Goal: Task Accomplishment & Management: Complete application form

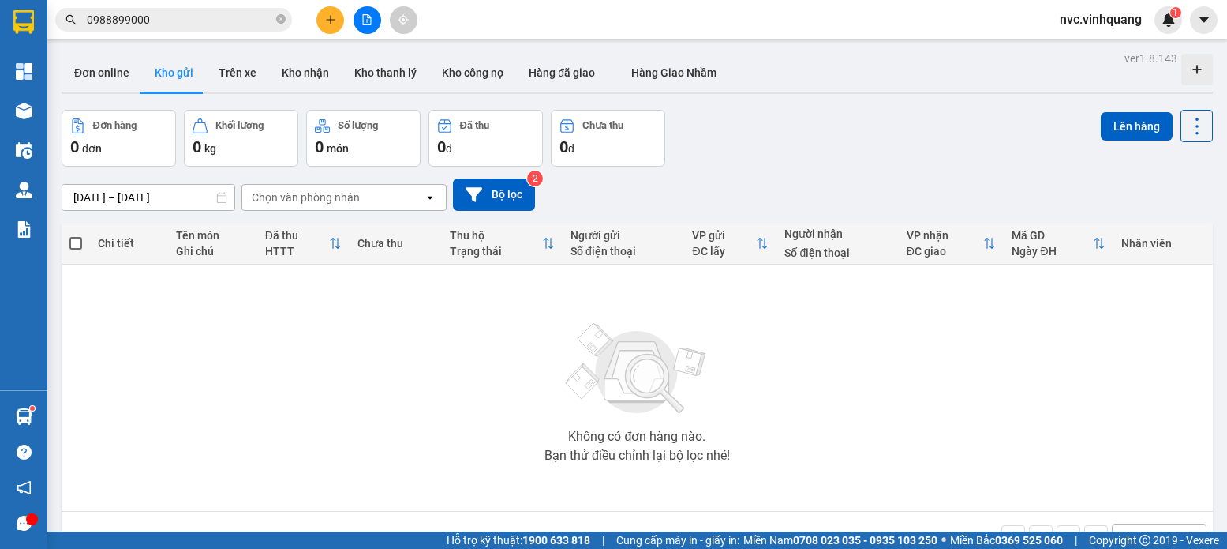
click at [326, 21] on icon "plus" at bounding box center [330, 19] width 11 height 11
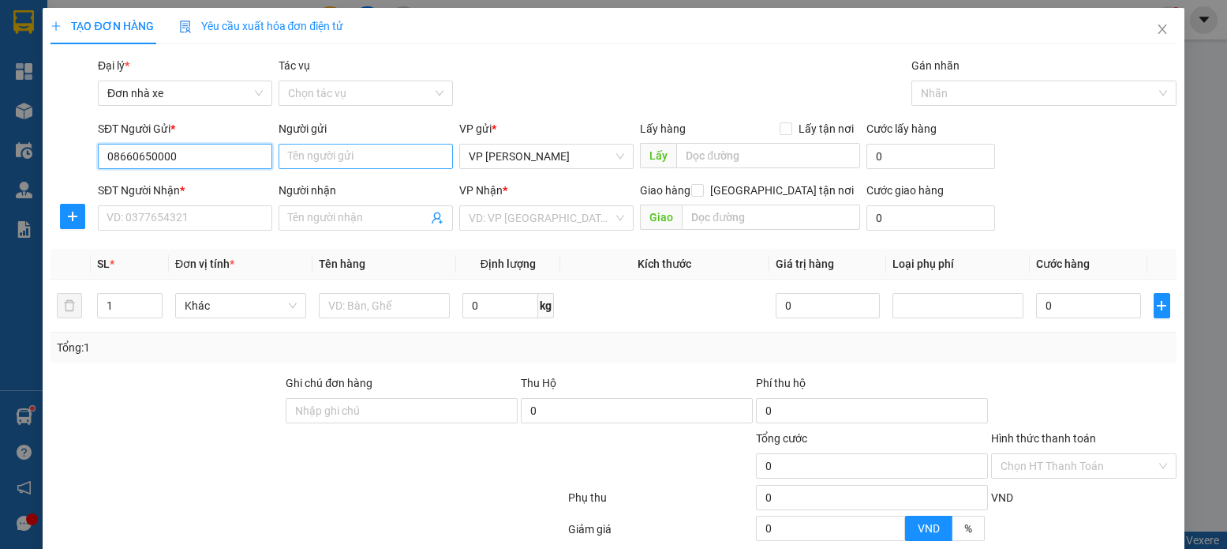
type input "08660650000"
click at [346, 163] on input "Người gửi" at bounding box center [366, 156] width 174 height 25
type input "D"
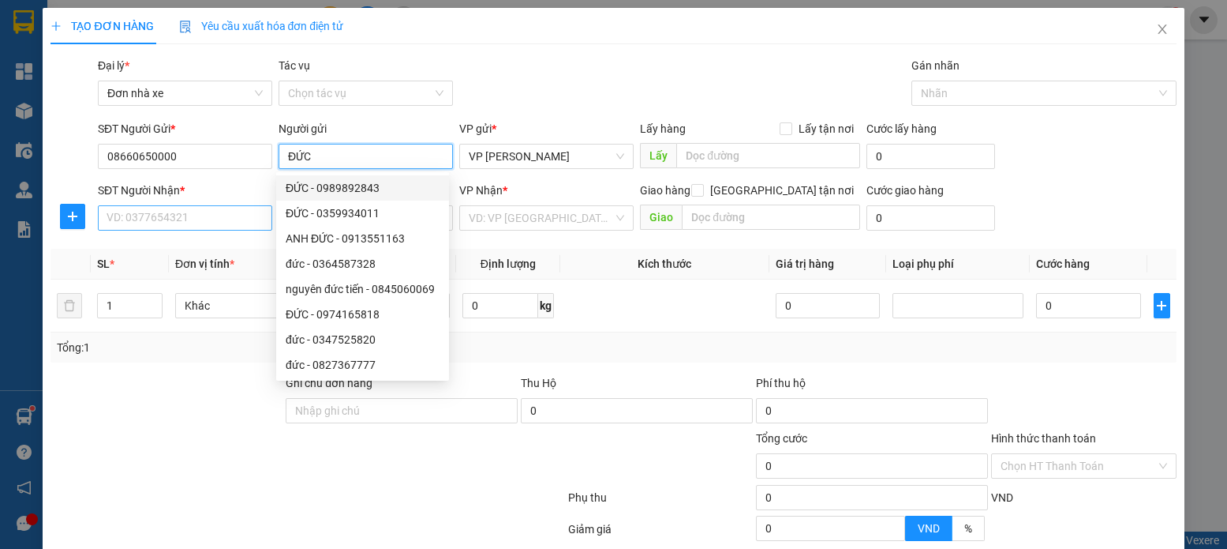
type input "ĐỨC"
click at [224, 220] on input "SĐT Người Nhận *" at bounding box center [185, 217] width 174 height 25
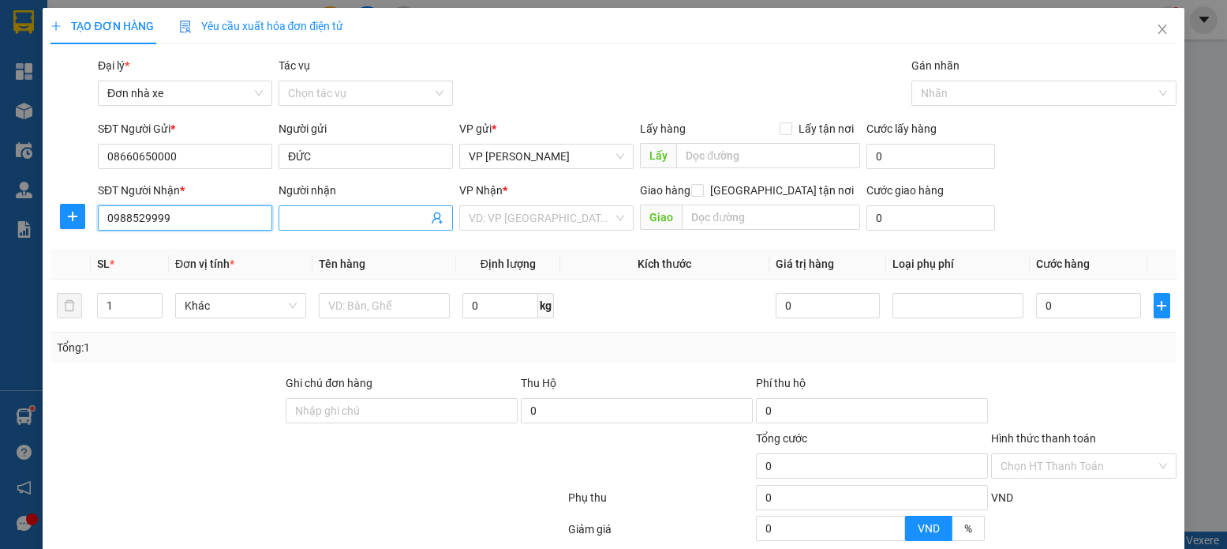
type input "0988529999"
click at [362, 229] on span at bounding box center [366, 217] width 174 height 25
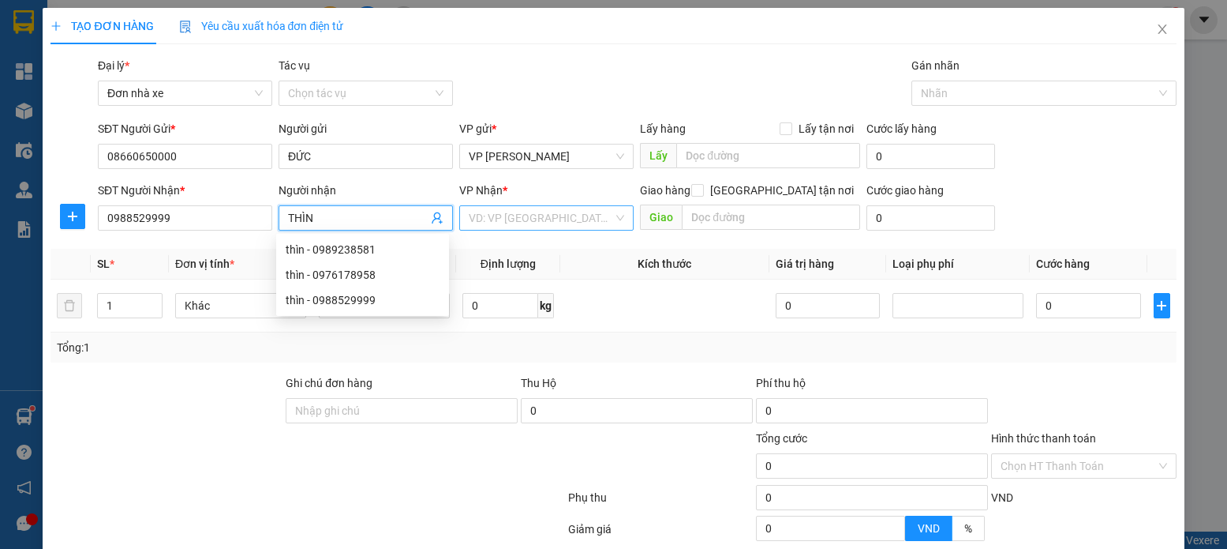
type input "THÌN"
click at [549, 227] on input "search" at bounding box center [541, 218] width 144 height 24
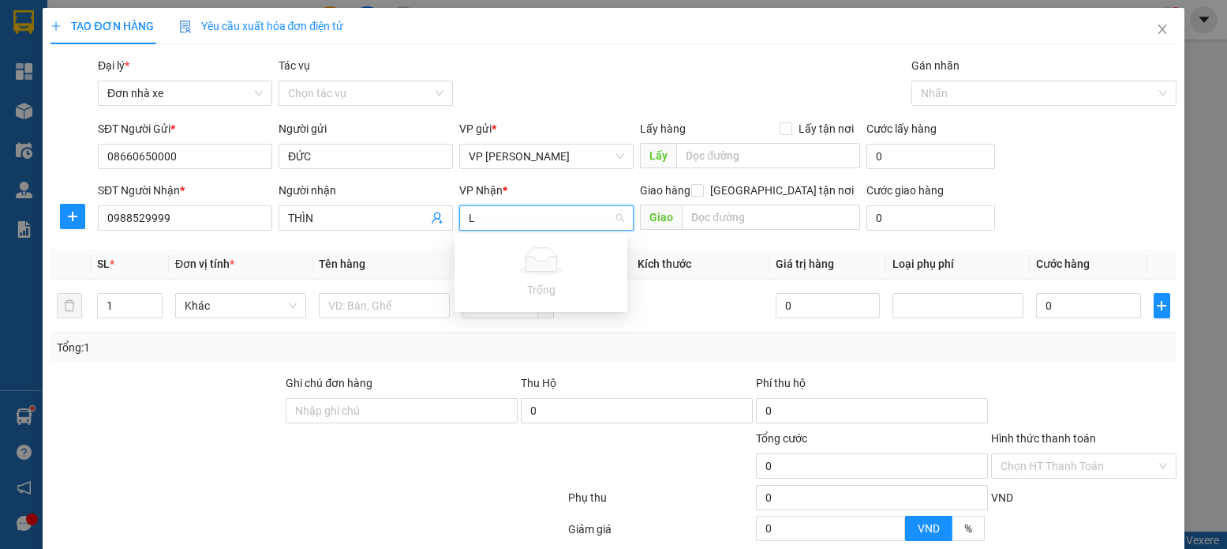
type input "LE"
drag, startPoint x: 579, startPoint y: 242, endPoint x: 454, endPoint y: 328, distance: 152.6
click at [579, 242] on div "VP [PERSON_NAME]" at bounding box center [541, 249] width 154 height 17
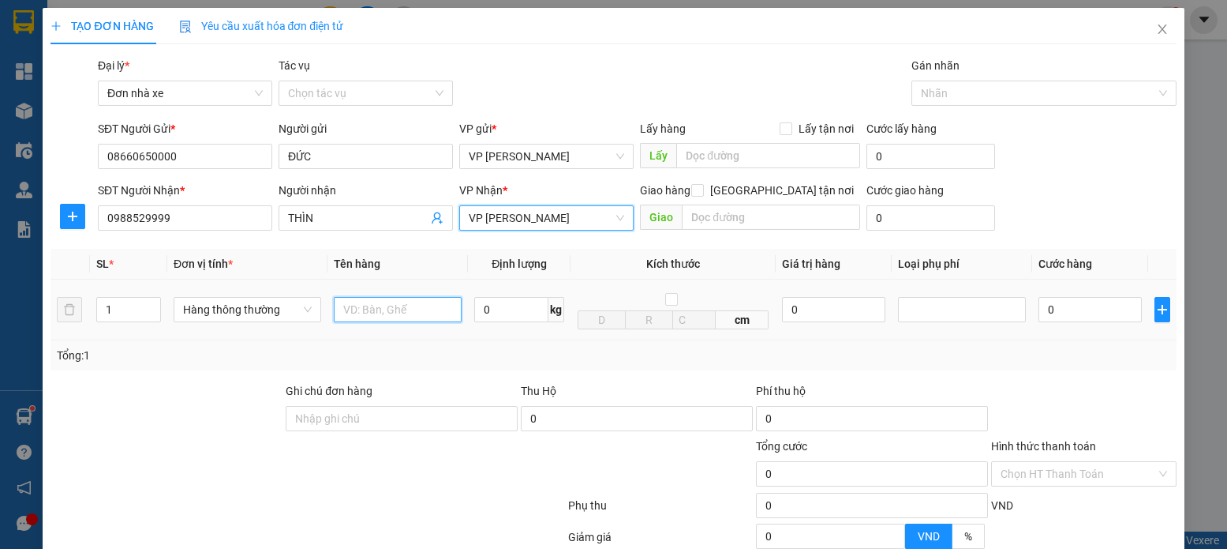
click at [334, 317] on input "text" at bounding box center [398, 309] width 129 height 25
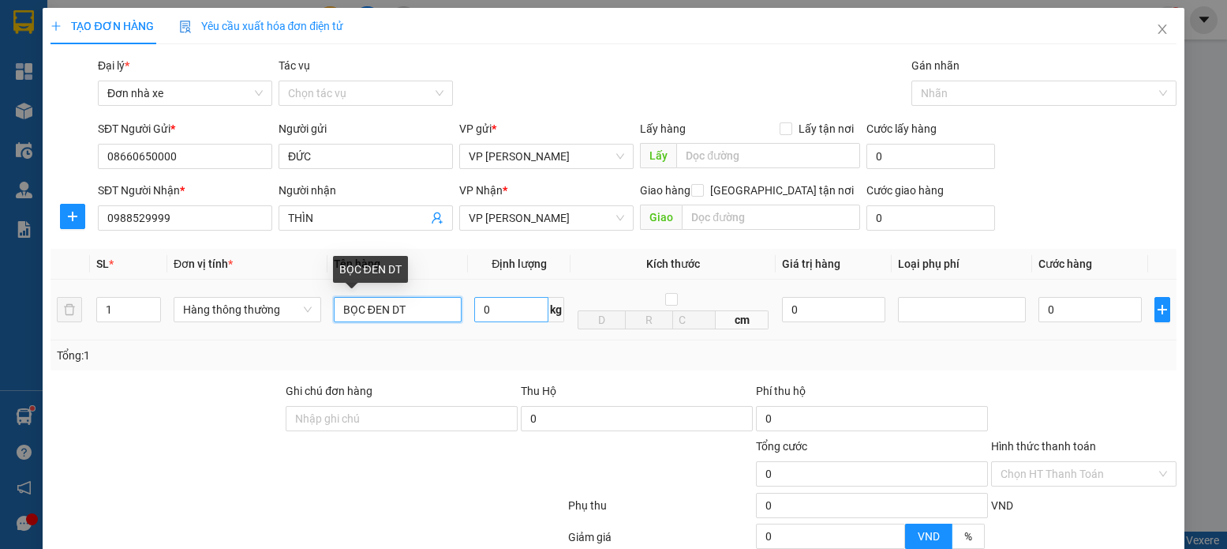
type input "BỌC ĐEN DT"
click at [491, 311] on input "0" at bounding box center [511, 309] width 74 height 25
type input "1"
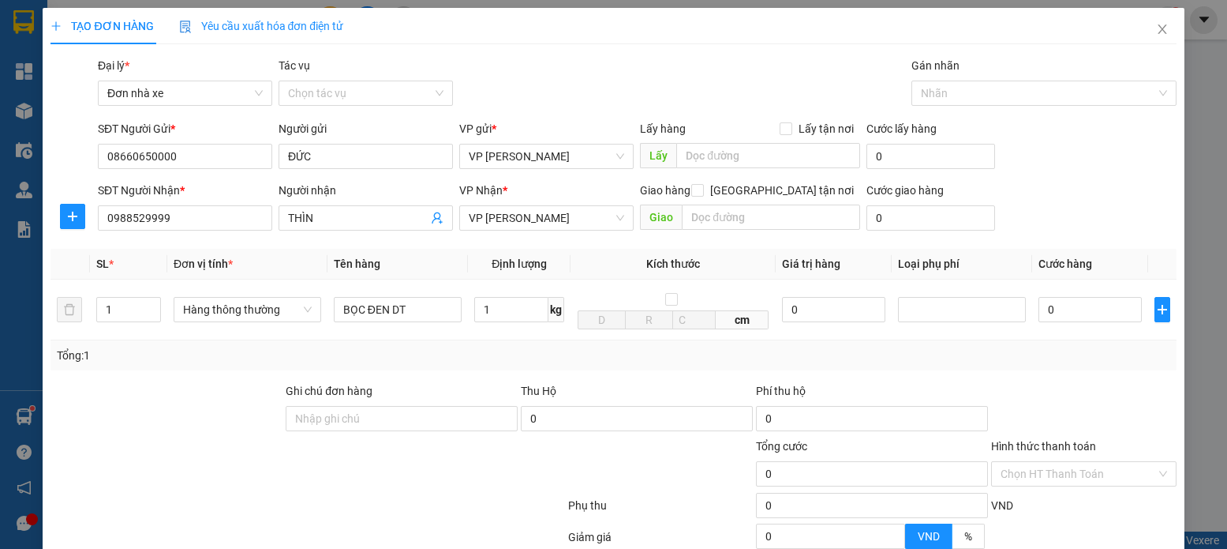
drag, startPoint x: 1148, startPoint y: 348, endPoint x: 1210, endPoint y: 547, distance: 208.5
click at [1126, 347] on div "Tổng: 1" at bounding box center [613, 355] width 1113 height 17
type input "30.000"
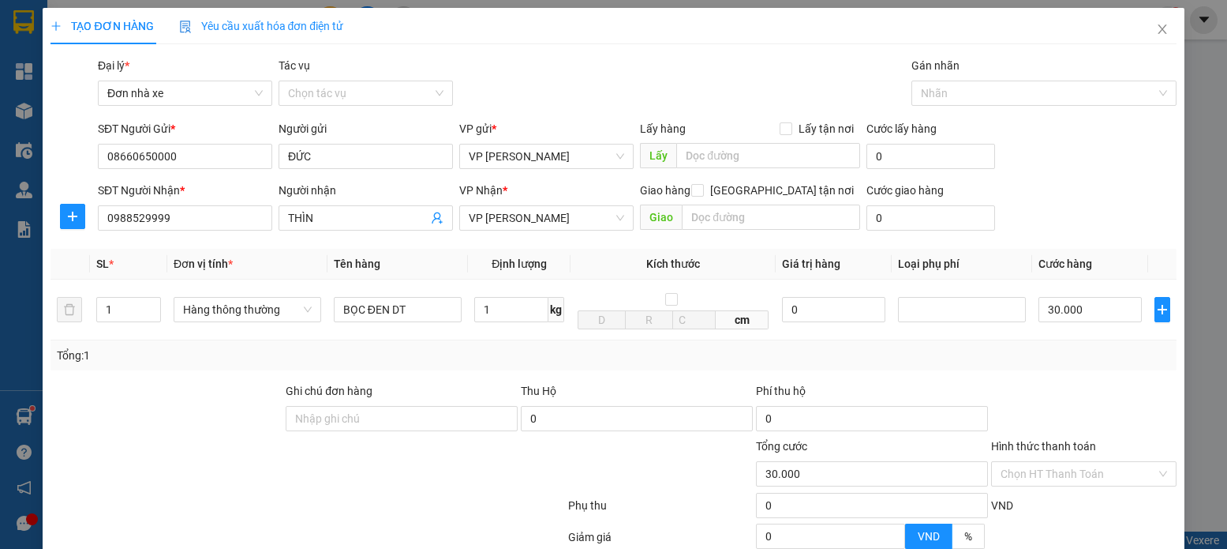
scroll to position [156, 0]
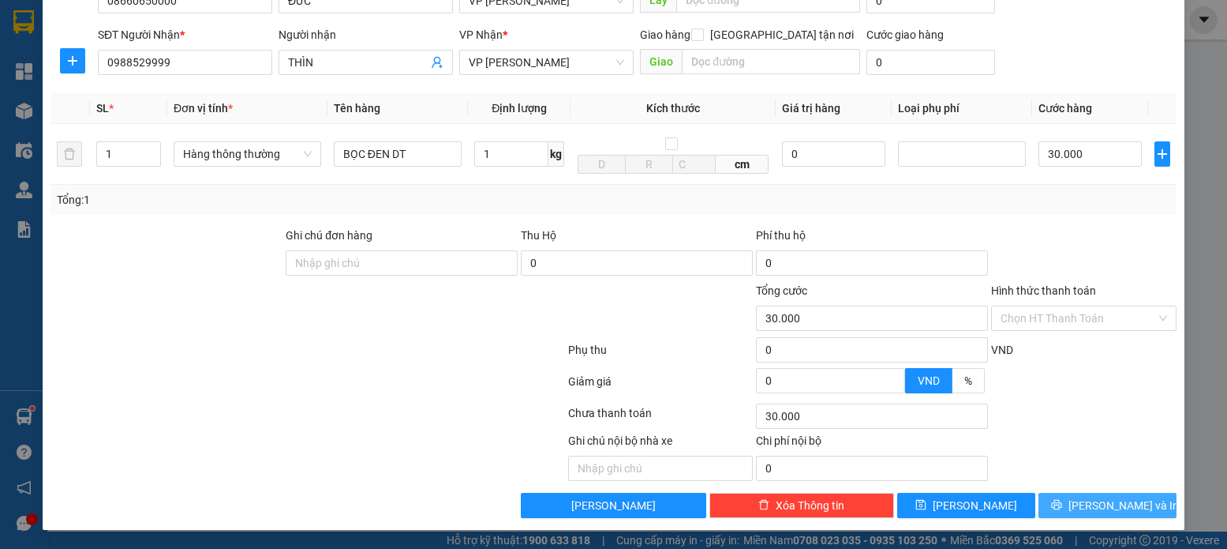
click at [1129, 511] on button "[PERSON_NAME] và In" at bounding box center [1108, 505] width 138 height 25
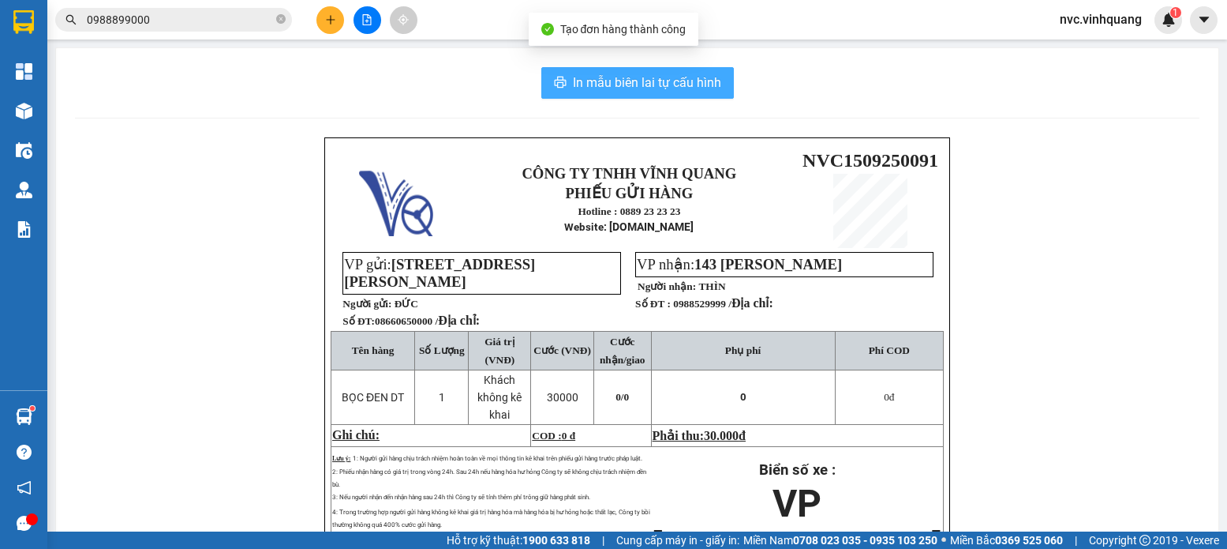
click at [637, 76] on span "In mẫu biên lai tự cấu hình" at bounding box center [647, 83] width 148 height 20
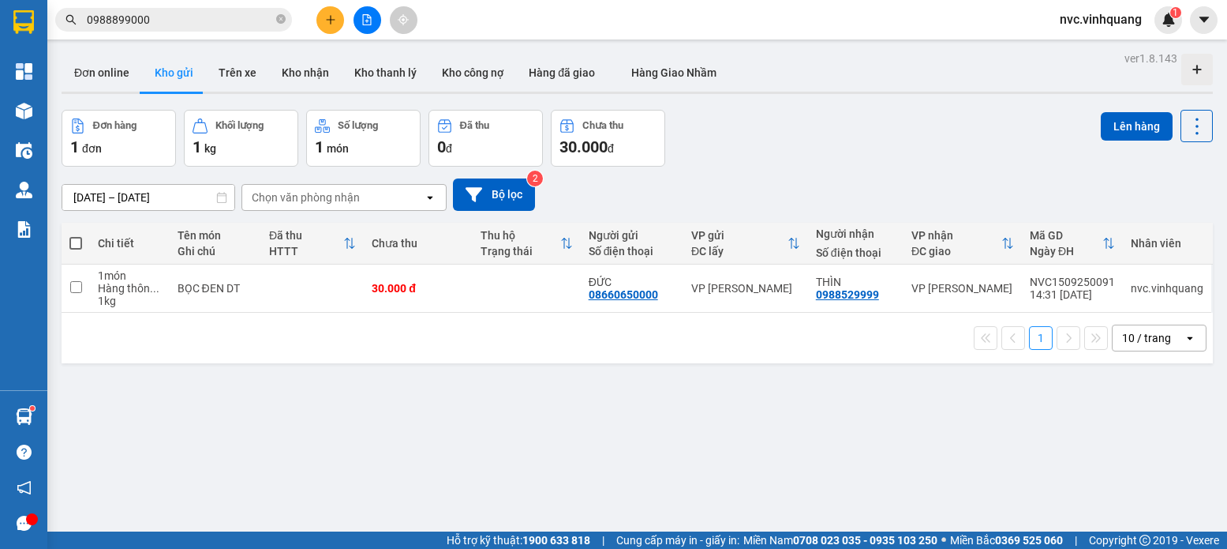
click at [229, 485] on div "ver 1.8.143 Đơn online Kho gửi Trên xe Kho nhận Kho thanh lý Kho công nợ Hàng đ…" at bounding box center [637, 321] width 1164 height 549
click at [498, 438] on div "ver 1.8.143 Đơn online Kho gửi Trên xe Kho nhận Kho thanh lý Kho công nợ Hàng đ…" at bounding box center [637, 321] width 1164 height 549
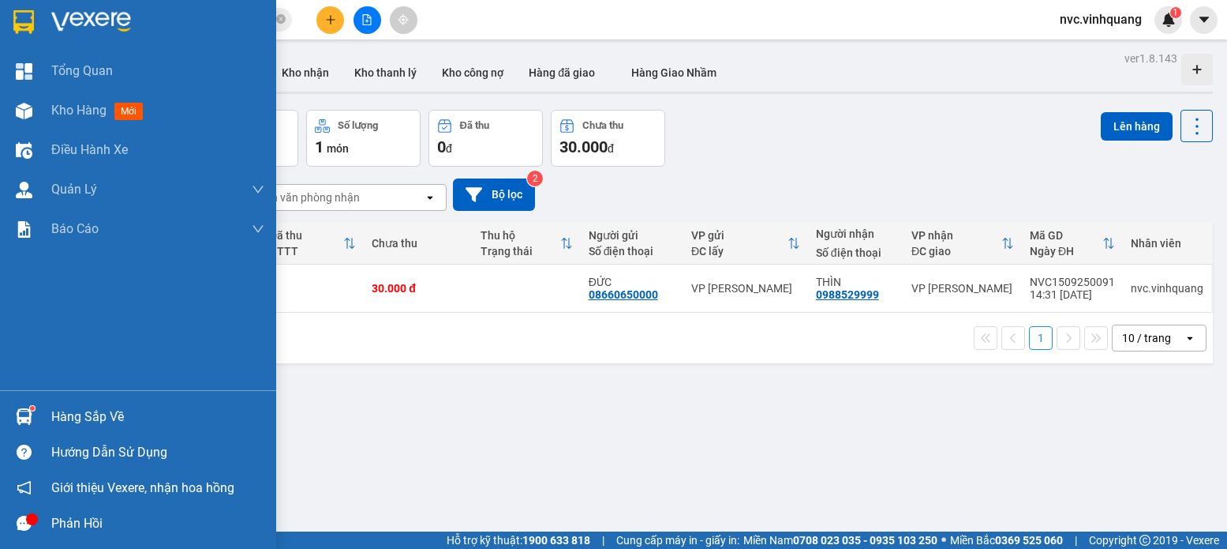
click at [60, 403] on div "Hàng sắp về" at bounding box center [138, 417] width 276 height 36
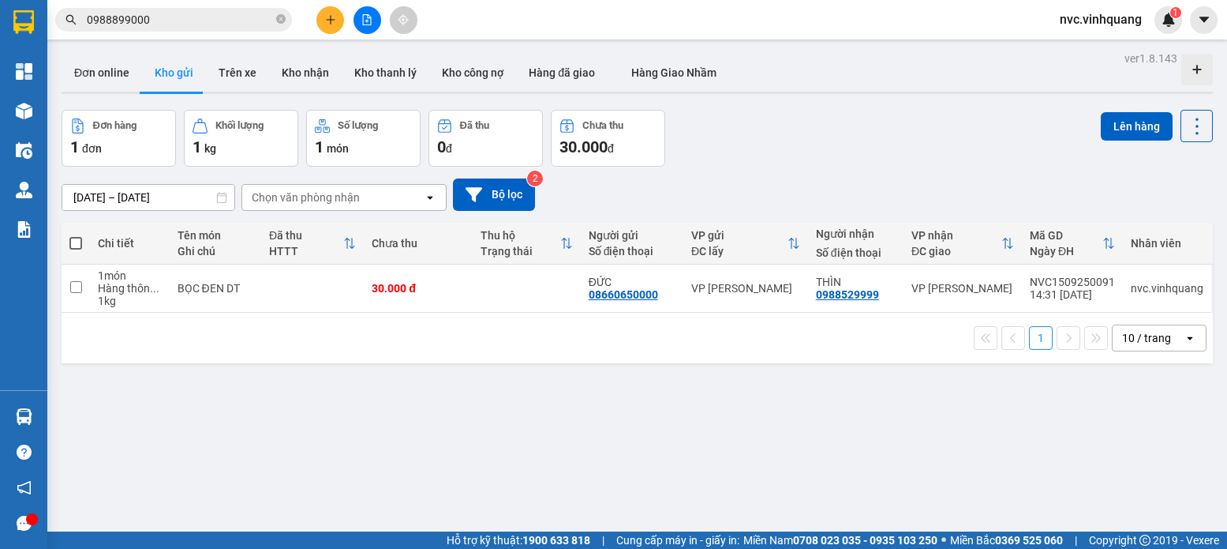
click at [628, 165] on section "Kết quả tìm kiếm ( 1 ) Bộ lọc Mã ĐH Trạng thái Món hàng Thu hộ Tổng cước Chưa c…" at bounding box center [613, 274] width 1227 height 549
click at [164, 24] on input "0988899000" at bounding box center [180, 19] width 186 height 17
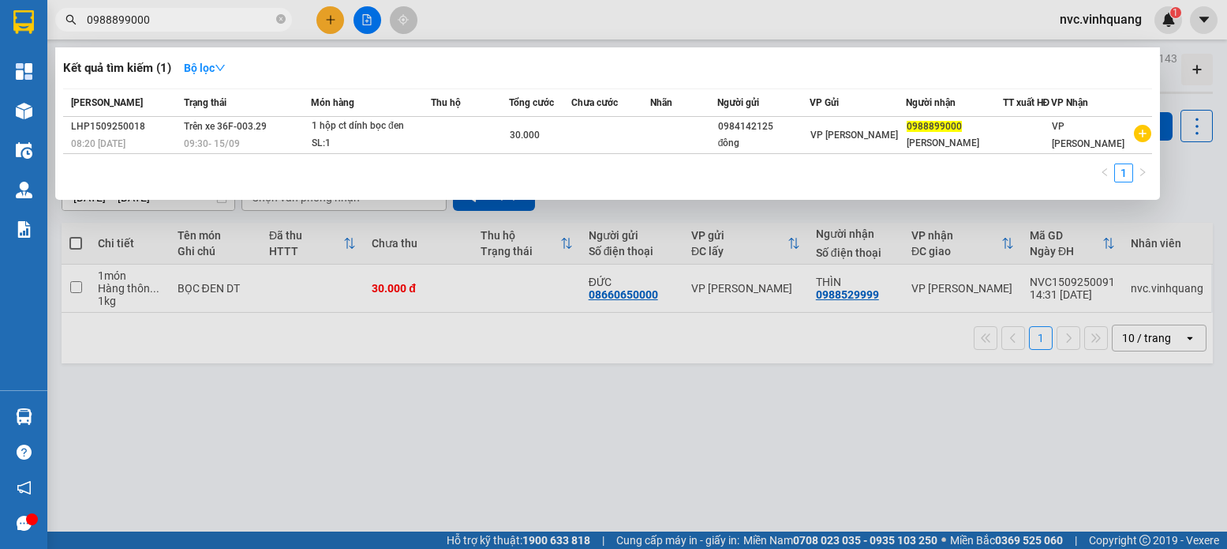
click at [164, 24] on input "0988899000" at bounding box center [180, 19] width 186 height 17
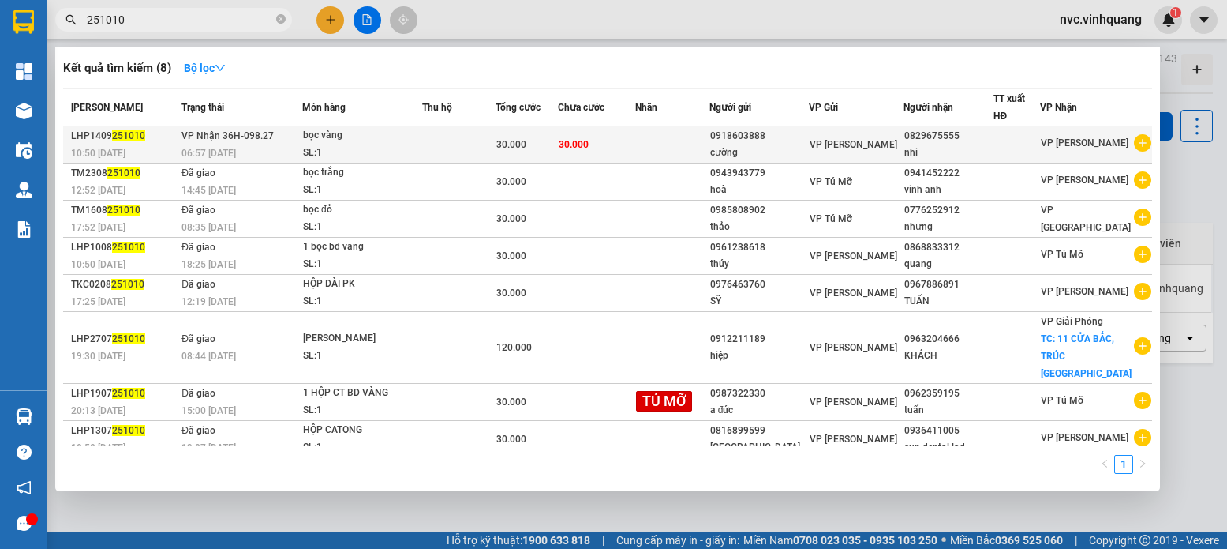
type input "251010"
drag, startPoint x: 464, startPoint y: 148, endPoint x: 473, endPoint y: 149, distance: 8.7
click at [473, 149] on td at bounding box center [458, 144] width 73 height 37
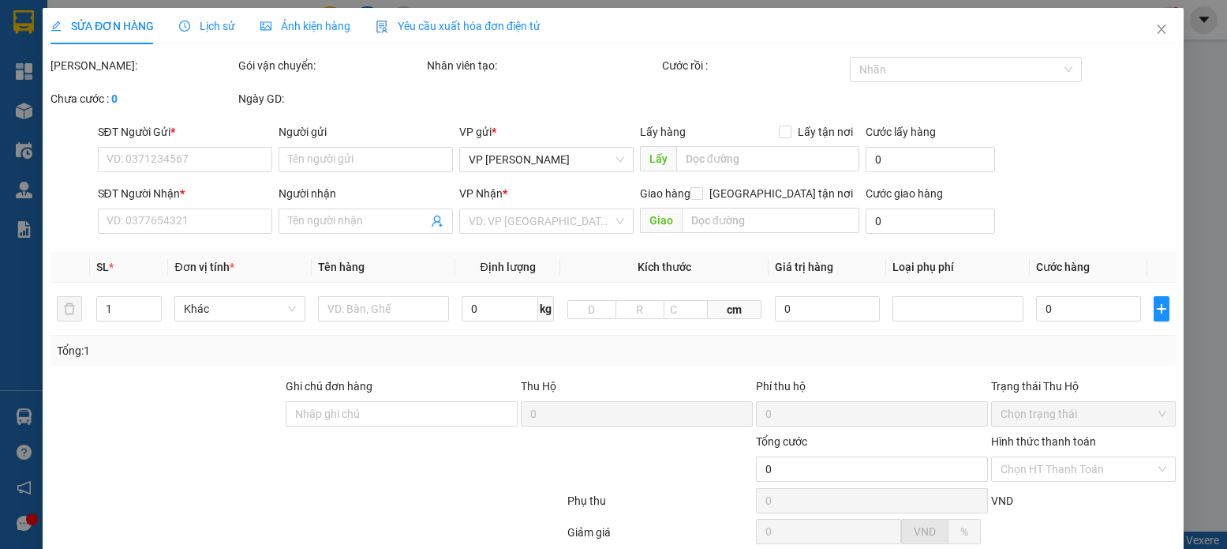
type input "0918603888"
type input "cường"
type input "0829675555"
type input "nhi"
type input "30.000"
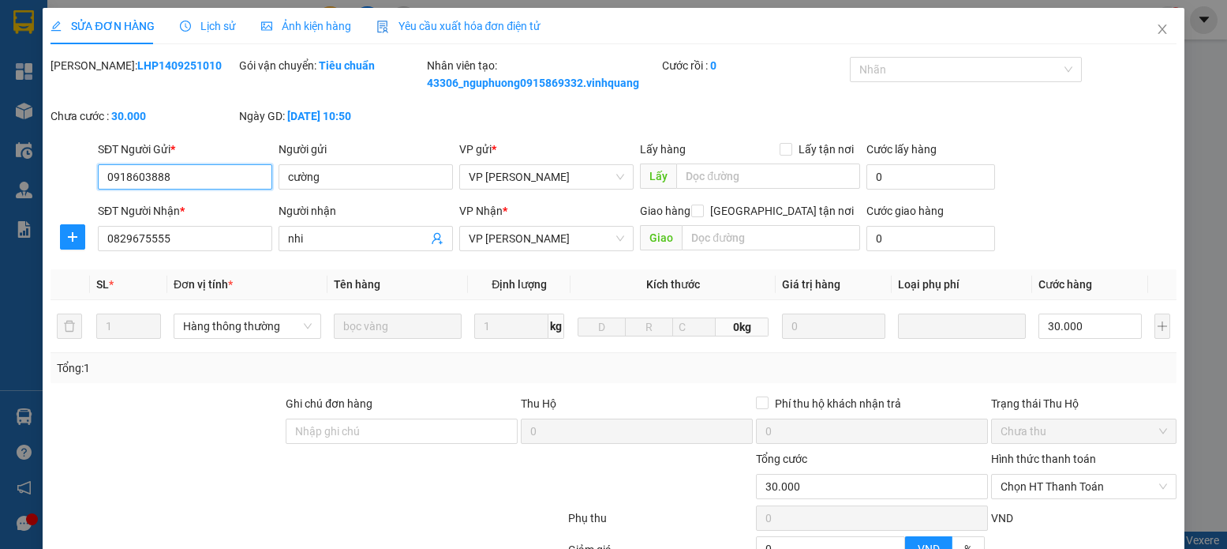
scroll to position [168, 0]
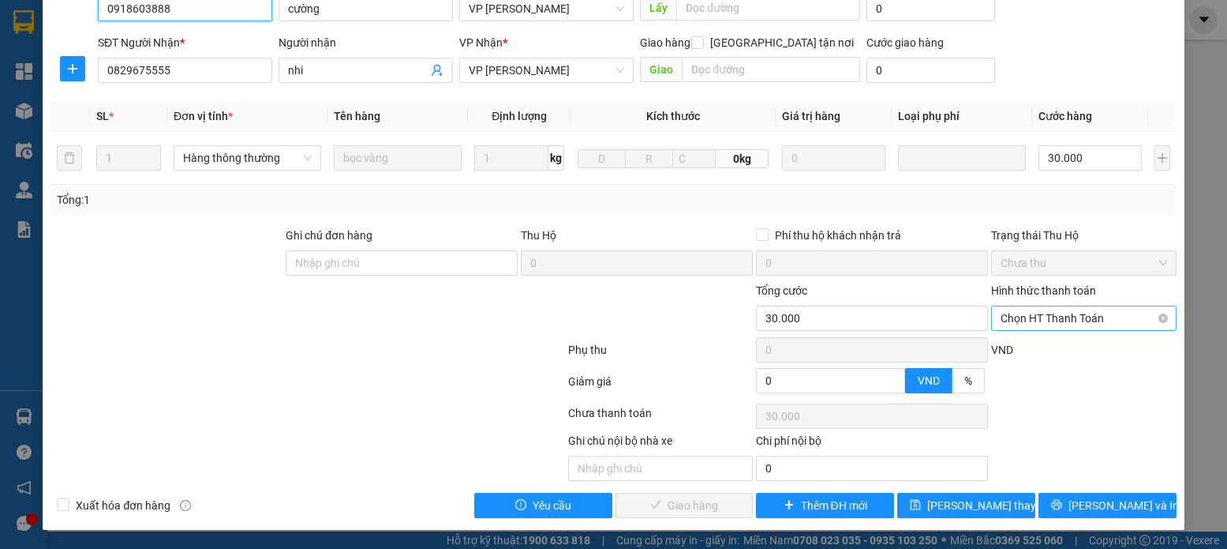
click at [1060, 317] on span "Chọn HT Thanh Toán" at bounding box center [1084, 318] width 166 height 24
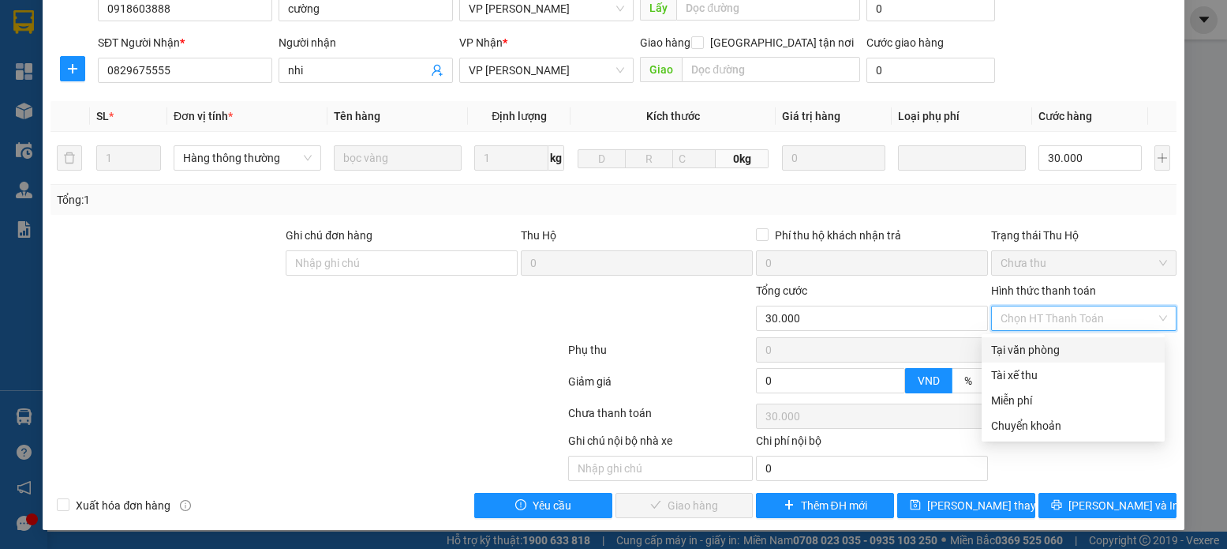
click at [1042, 357] on div "Tại văn phòng" at bounding box center [1073, 349] width 164 height 17
type input "0"
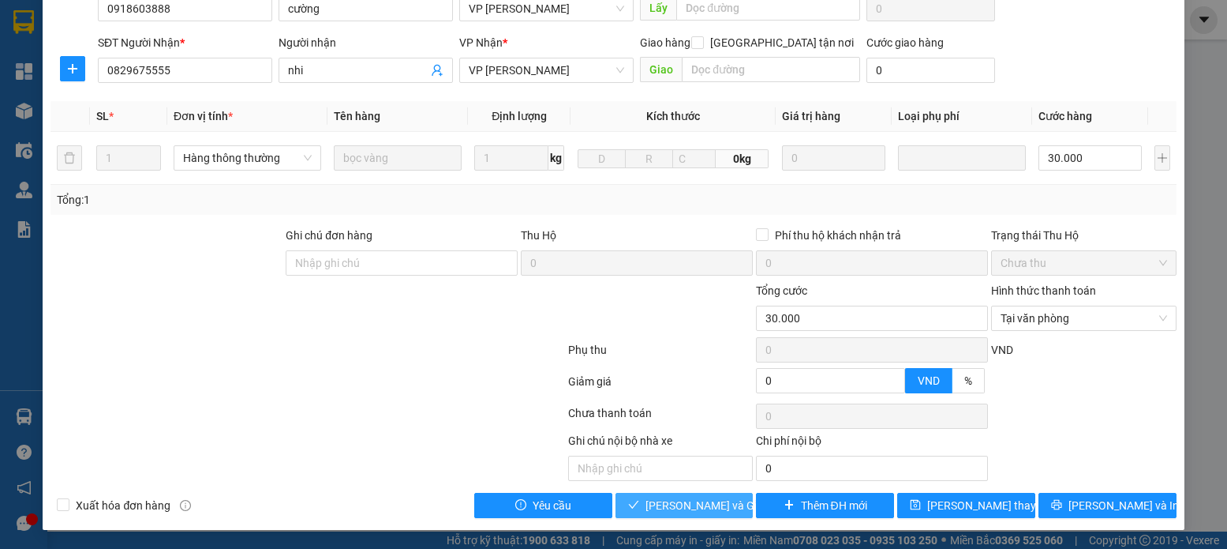
click at [718, 513] on span "[PERSON_NAME] và Giao hàng" at bounding box center [722, 505] width 152 height 17
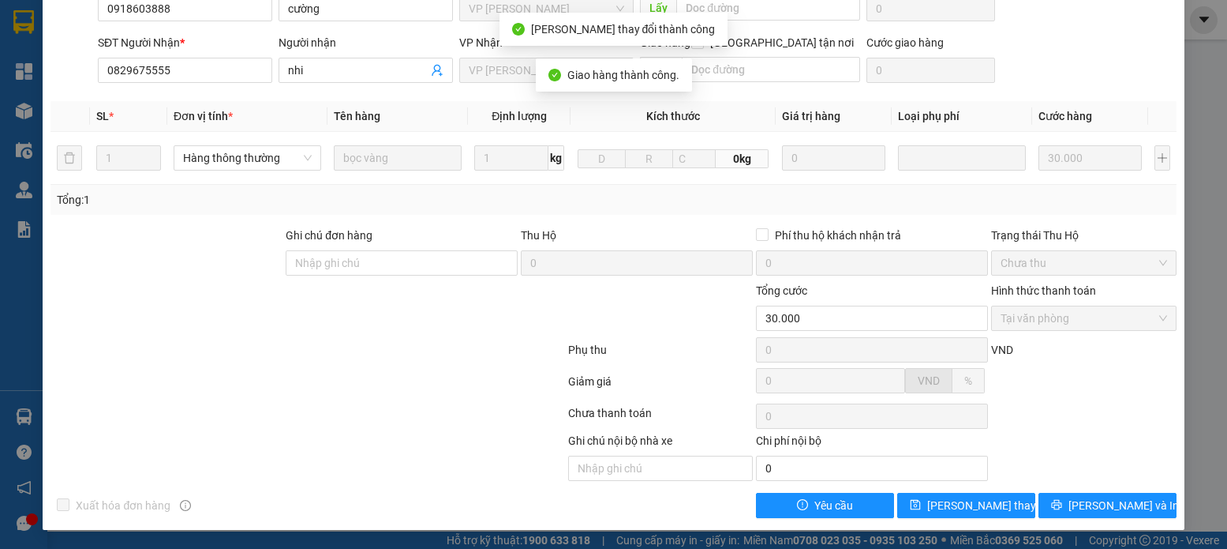
scroll to position [0, 0]
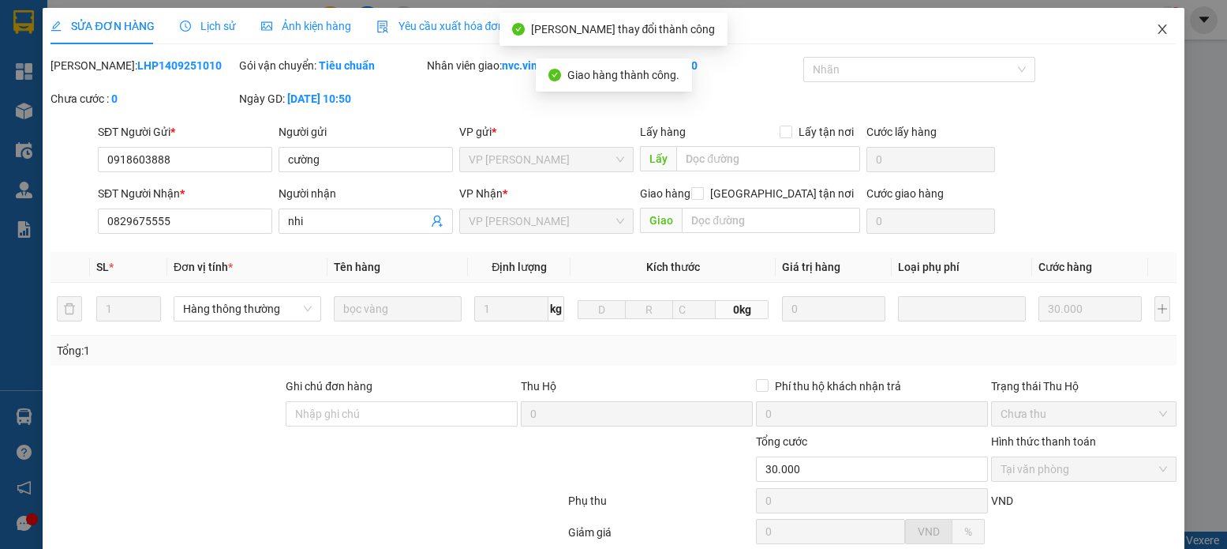
click at [1156, 33] on icon "close" at bounding box center [1162, 29] width 13 height 13
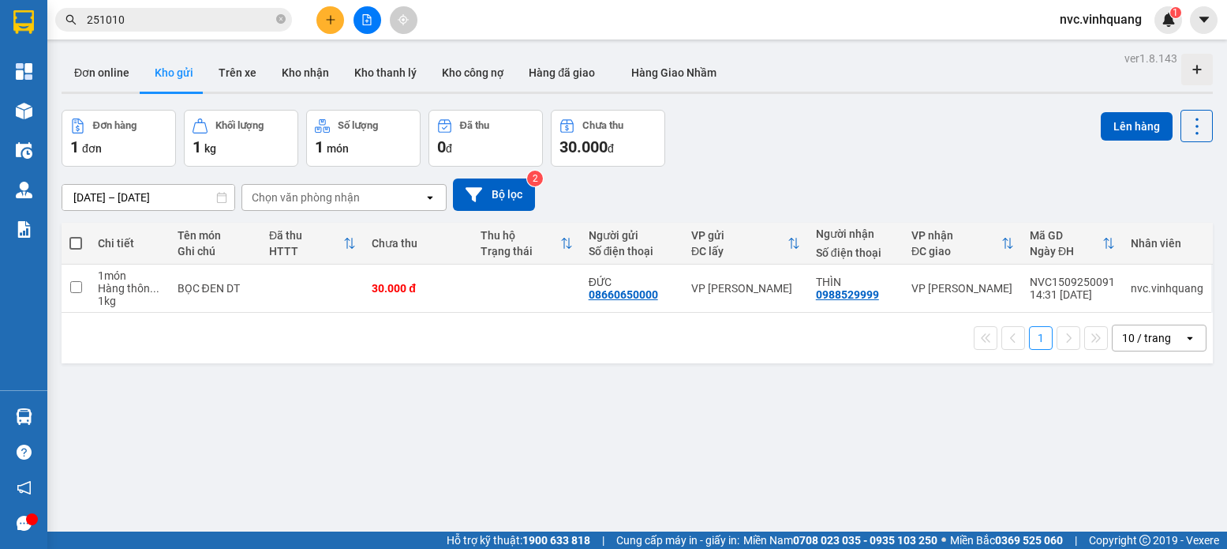
click at [332, 28] on button at bounding box center [331, 20] width 28 height 28
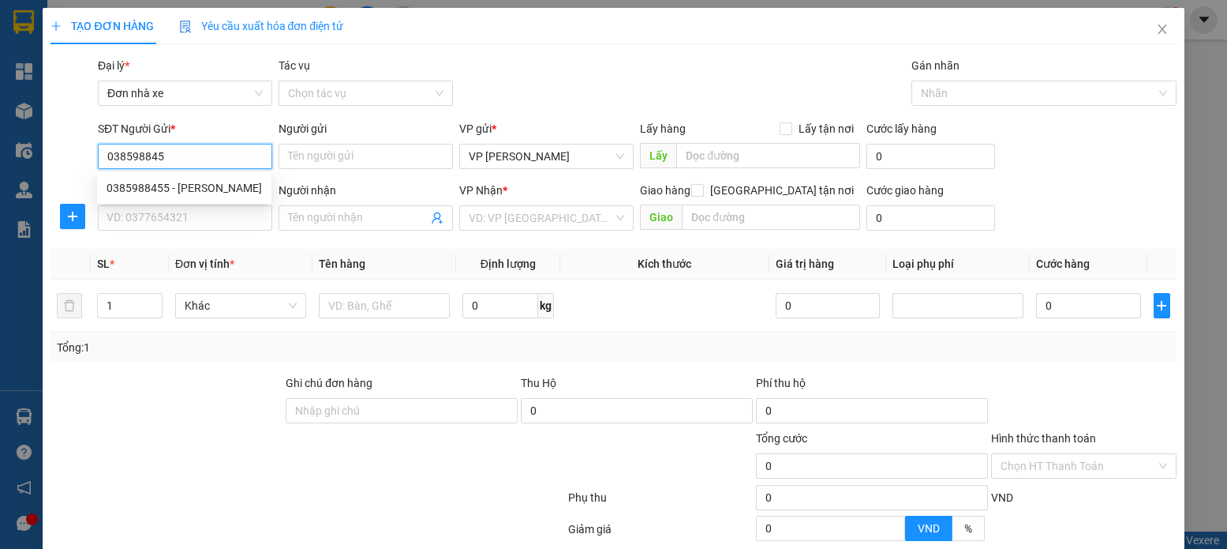
type input "0385988455"
click at [194, 190] on div "0385988455 - [PERSON_NAME]" at bounding box center [185, 187] width 156 height 17
type input "[PERSON_NAME]"
type input "0984759399"
type input "dũng hương"
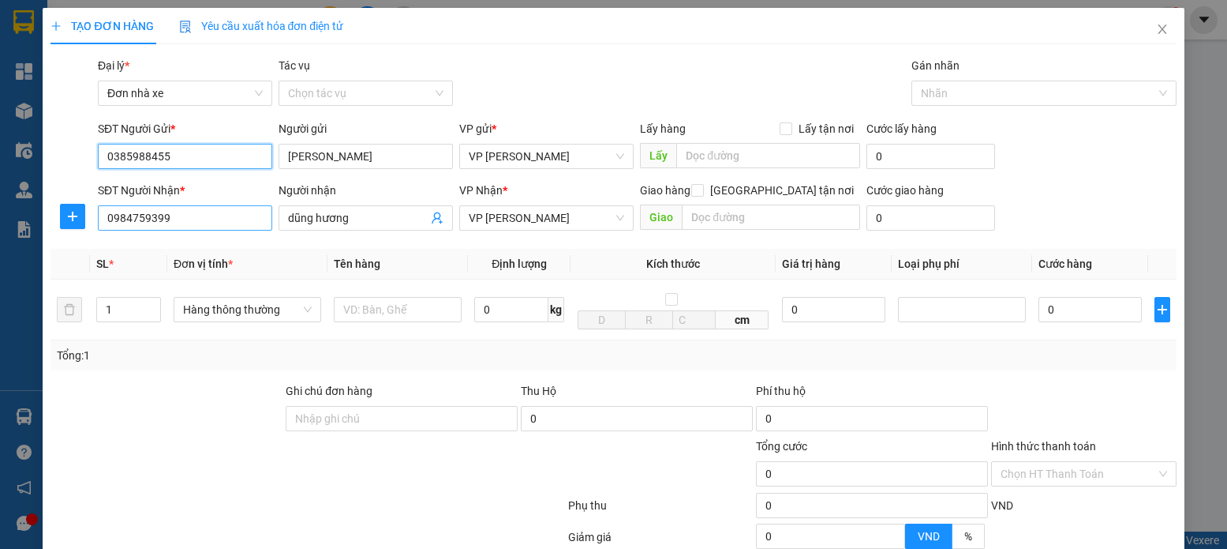
type input "0385988455"
click at [208, 219] on input "0984759399" at bounding box center [185, 217] width 174 height 25
click at [209, 218] on input "0984759399" at bounding box center [185, 217] width 174 height 25
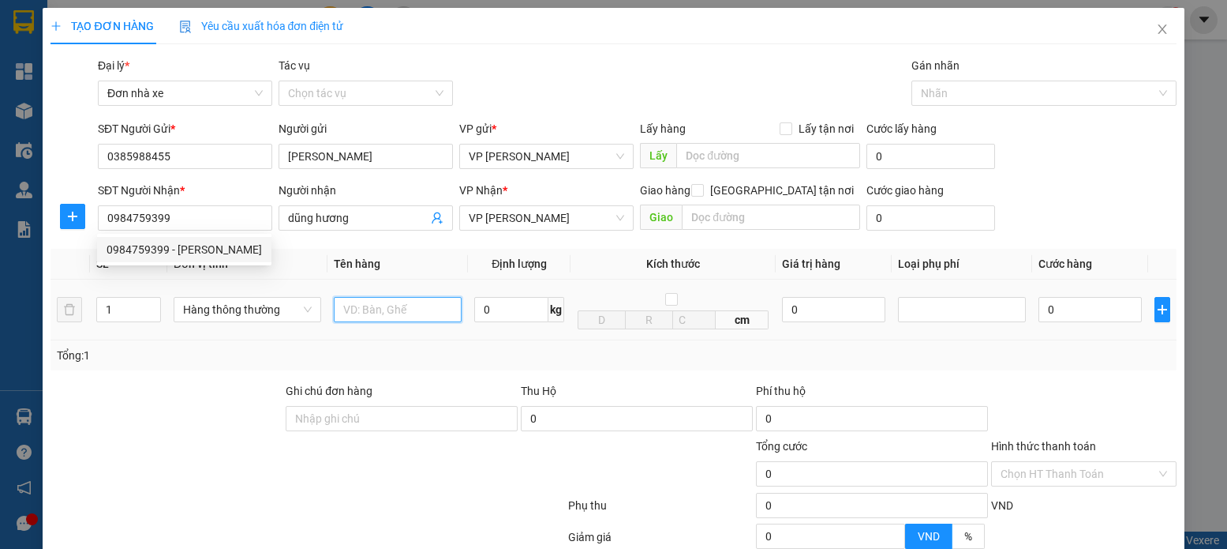
drag, startPoint x: 375, startPoint y: 305, endPoint x: 383, endPoint y: 304, distance: 8.1
click at [380, 304] on input "text" at bounding box center [398, 309] width 129 height 25
type input "K"
type input "HỘP VÀNG LK"
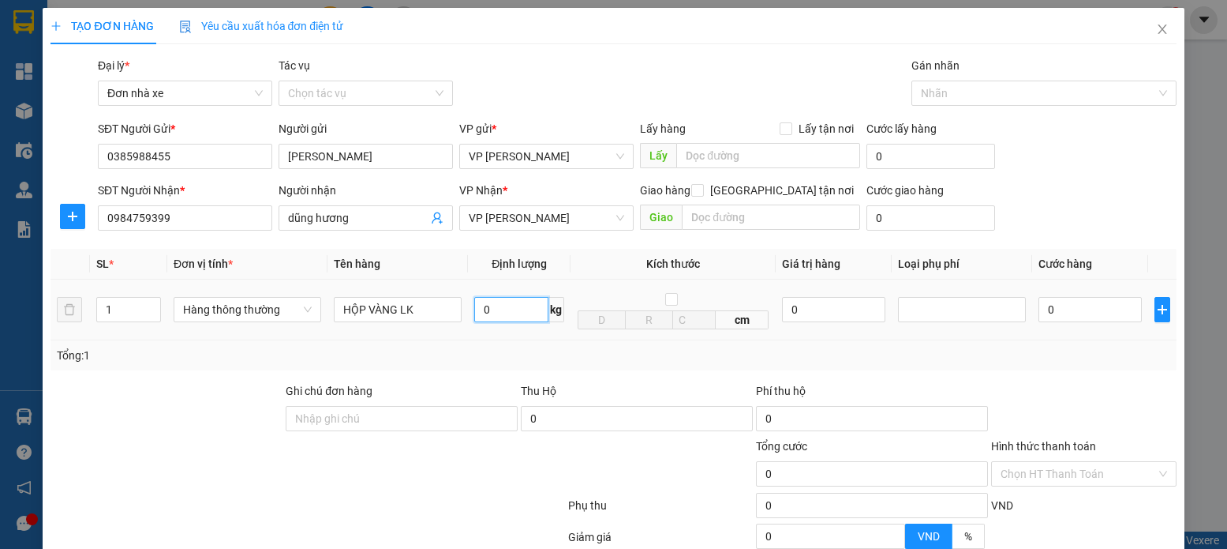
click at [515, 308] on input "0" at bounding box center [511, 309] width 74 height 25
type input "5"
click at [1092, 295] on div "0" at bounding box center [1090, 310] width 103 height 32
type input "30.000"
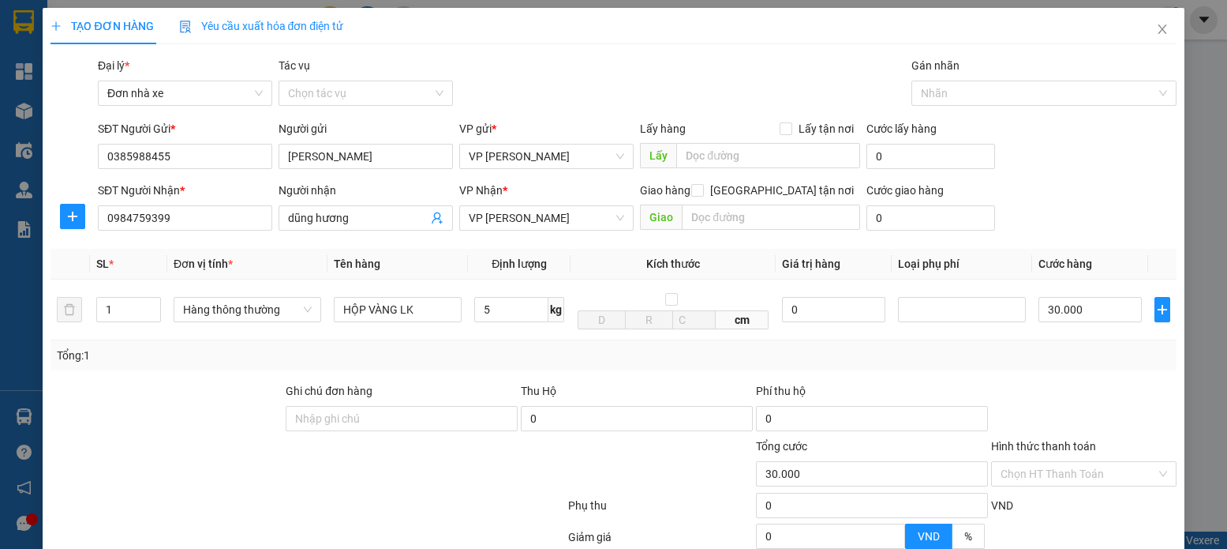
type input "30.000"
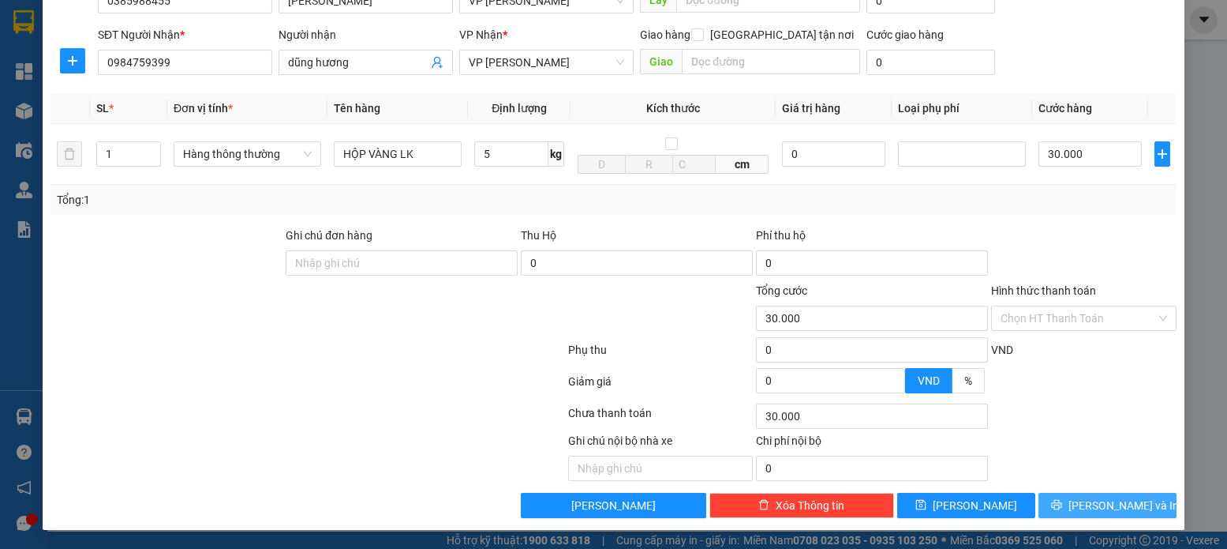
click at [1079, 510] on button "[PERSON_NAME] và In" at bounding box center [1108, 505] width 138 height 25
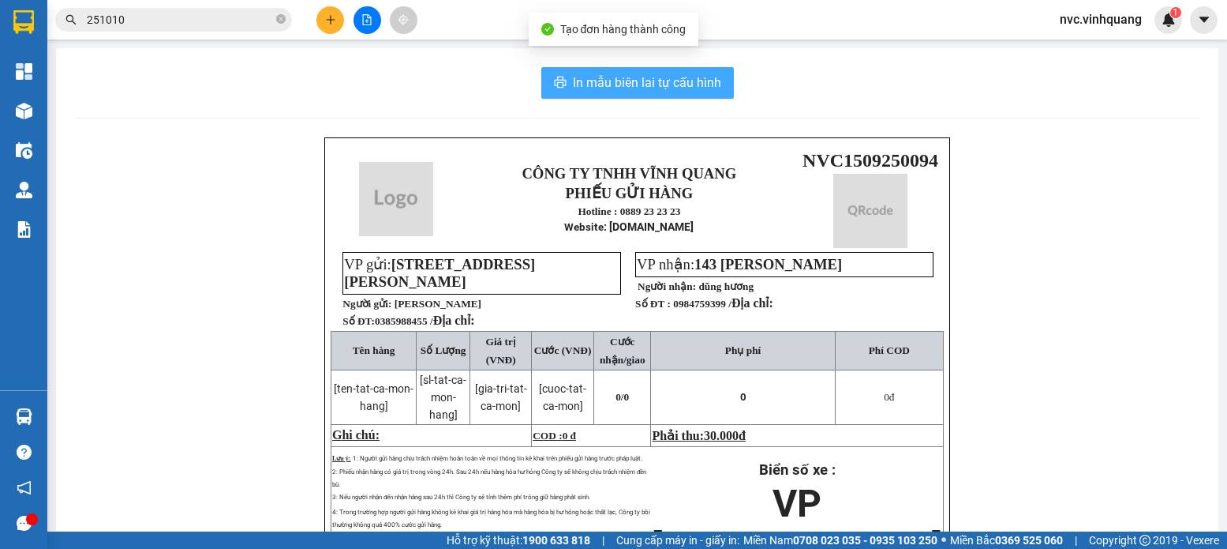
click at [609, 86] on span "In mẫu biên lai tự cấu hình" at bounding box center [647, 83] width 148 height 20
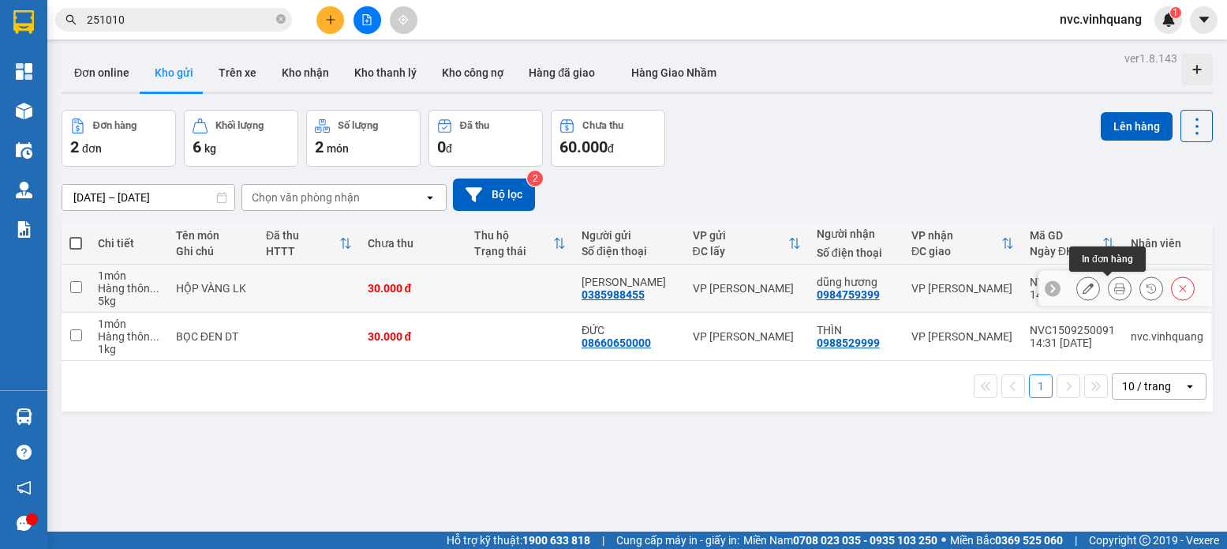
click at [1115, 287] on icon at bounding box center [1120, 288] width 11 height 11
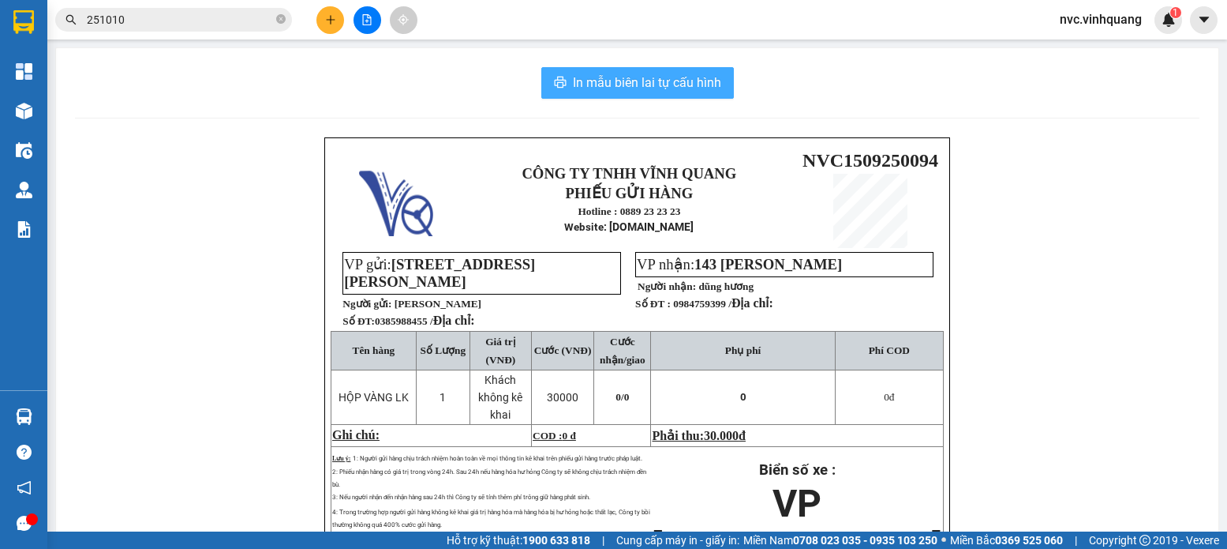
click at [682, 77] on span "In mẫu biên lai tự cấu hình" at bounding box center [647, 83] width 148 height 20
